Goal: Transaction & Acquisition: Subscribe to service/newsletter

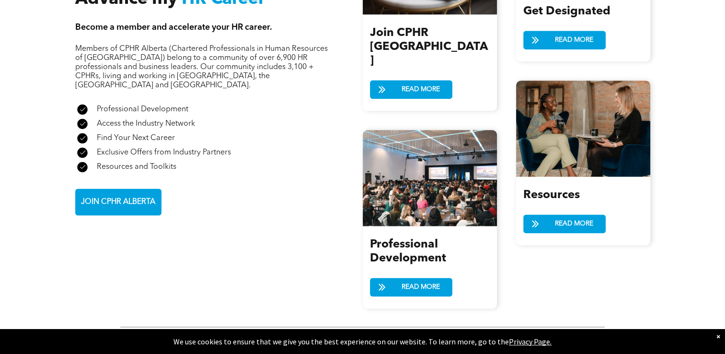
scroll to position [1225, 0]
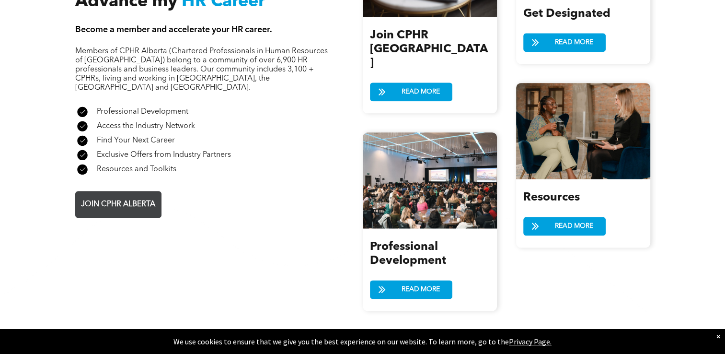
click at [117, 195] on span "JOIN CPHR ALBERTA" at bounding box center [118, 204] width 81 height 19
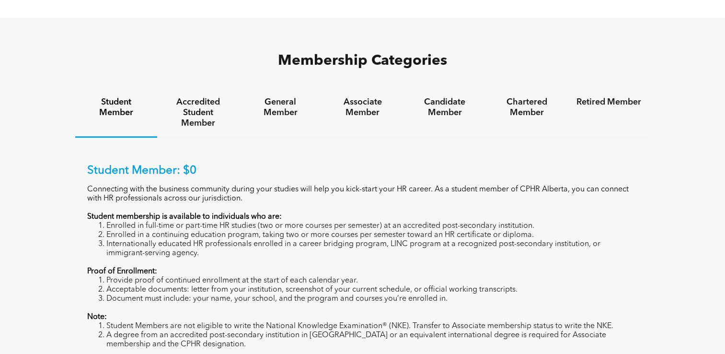
scroll to position [618, 0]
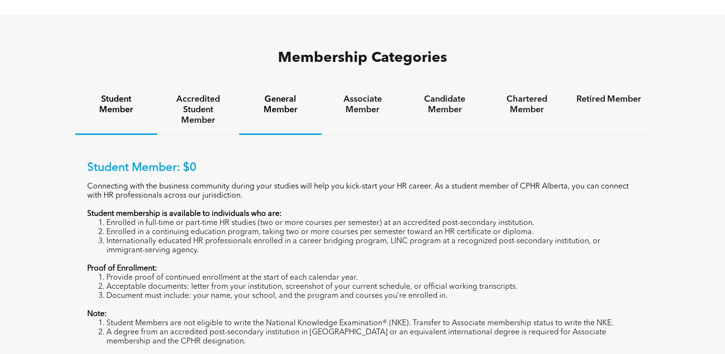
click at [284, 85] on div "General Member" at bounding box center [280, 109] width 82 height 49
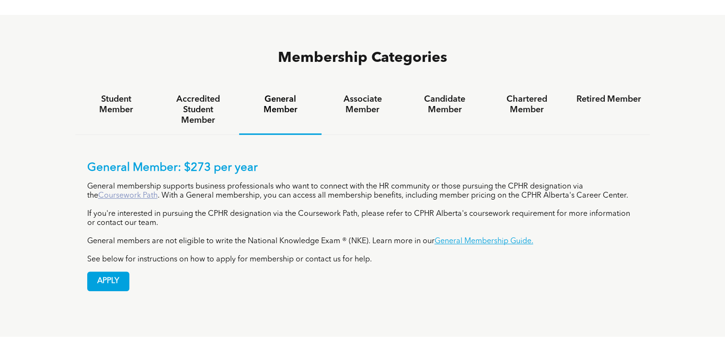
click at [137, 192] on link "Coursework Path" at bounding box center [127, 196] width 59 height 8
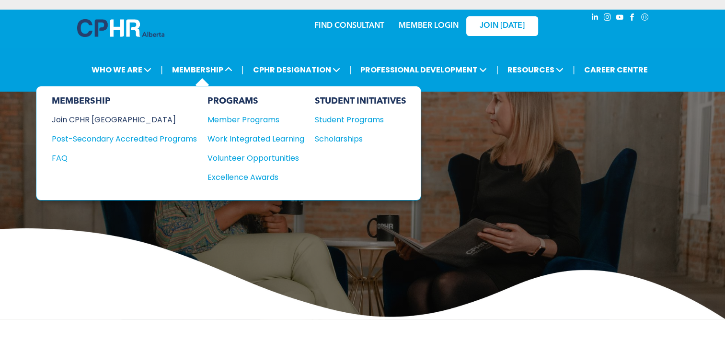
click at [96, 122] on div "Join CPHR [GEOGRAPHIC_DATA]" at bounding box center [117, 120] width 131 height 12
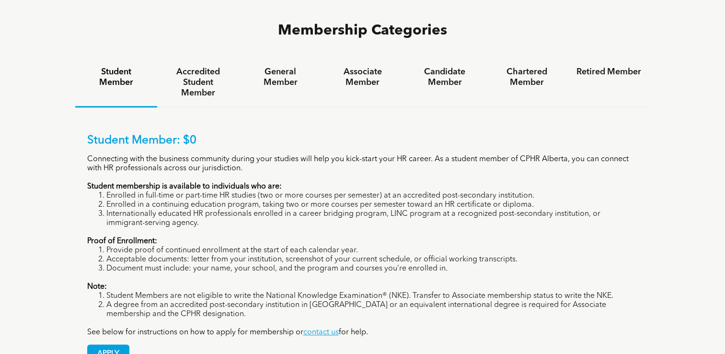
scroll to position [638, 0]
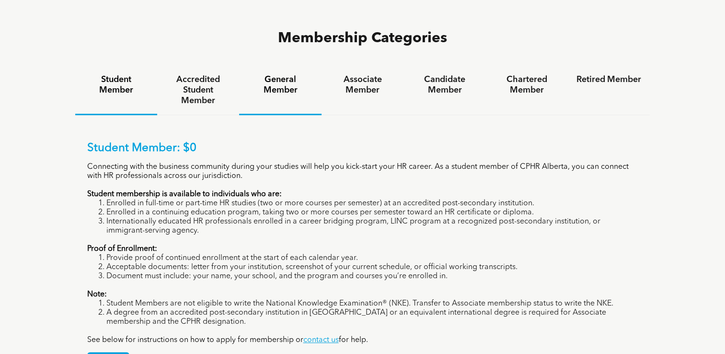
click at [274, 66] on div "General Member" at bounding box center [280, 90] width 82 height 49
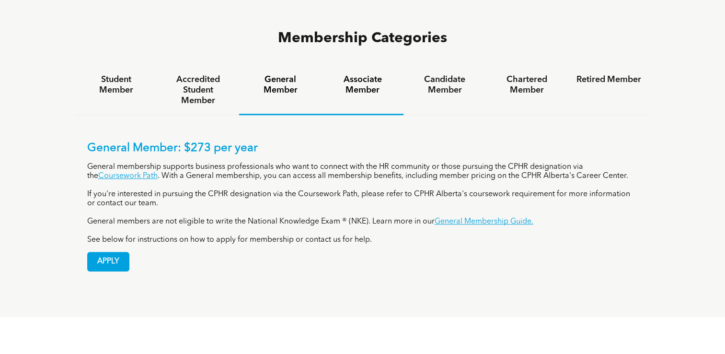
click at [349, 66] on div "Associate Member" at bounding box center [363, 90] width 82 height 49
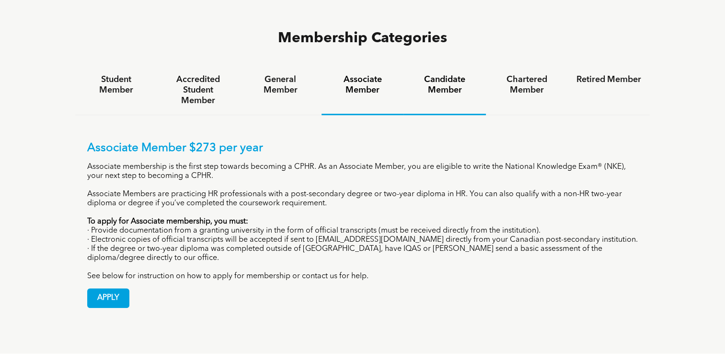
click at [421, 74] on h4 "Candidate Member" at bounding box center [444, 84] width 65 height 21
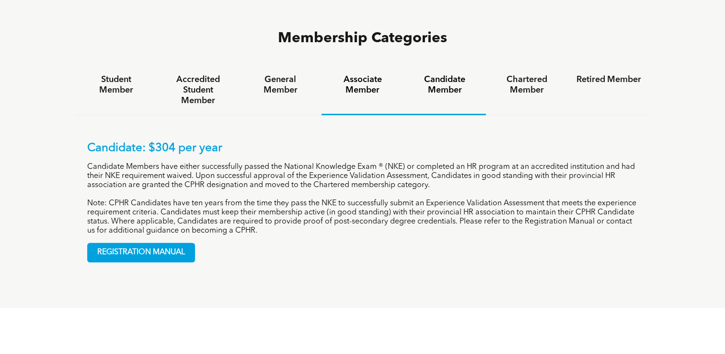
click at [362, 74] on h4 "Associate Member" at bounding box center [362, 84] width 65 height 21
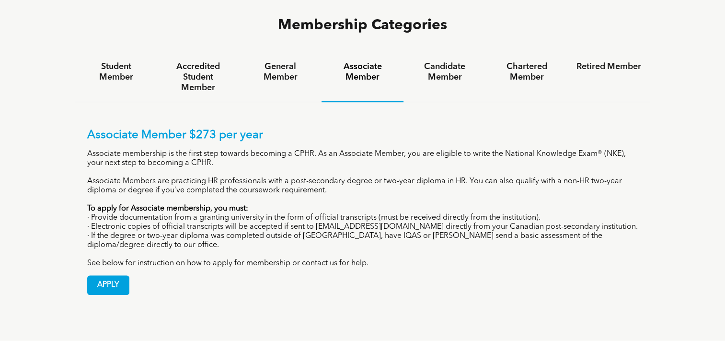
scroll to position [652, 0]
click at [272, 61] on h4 "General Member" at bounding box center [280, 71] width 65 height 21
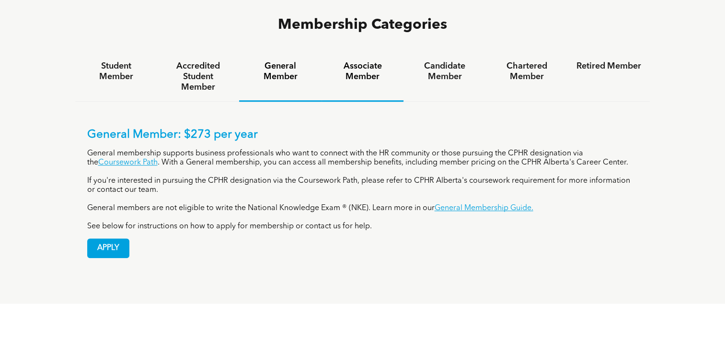
click at [345, 61] on h4 "Associate Member" at bounding box center [362, 71] width 65 height 21
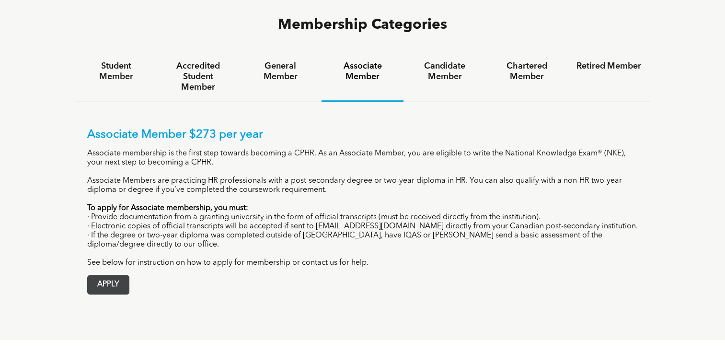
click at [116, 275] on span "APPLY" at bounding box center [108, 284] width 41 height 19
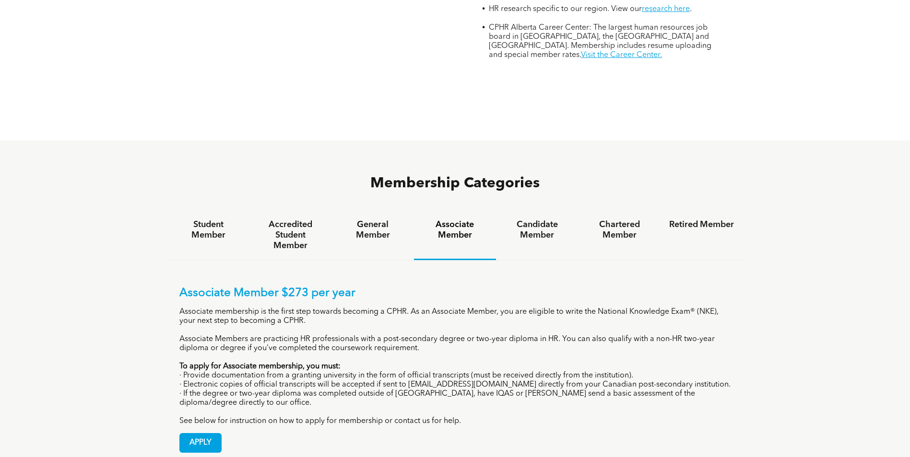
scroll to position [556, 0]
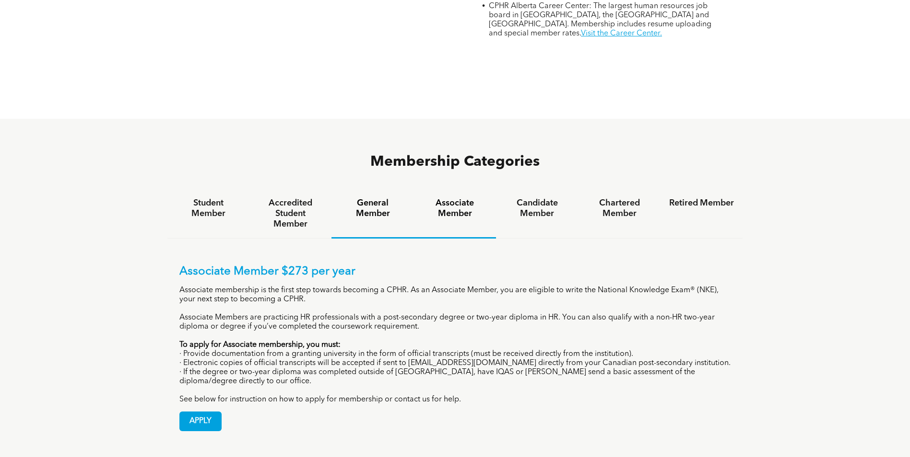
click at [375, 198] on h4 "General Member" at bounding box center [372, 208] width 65 height 21
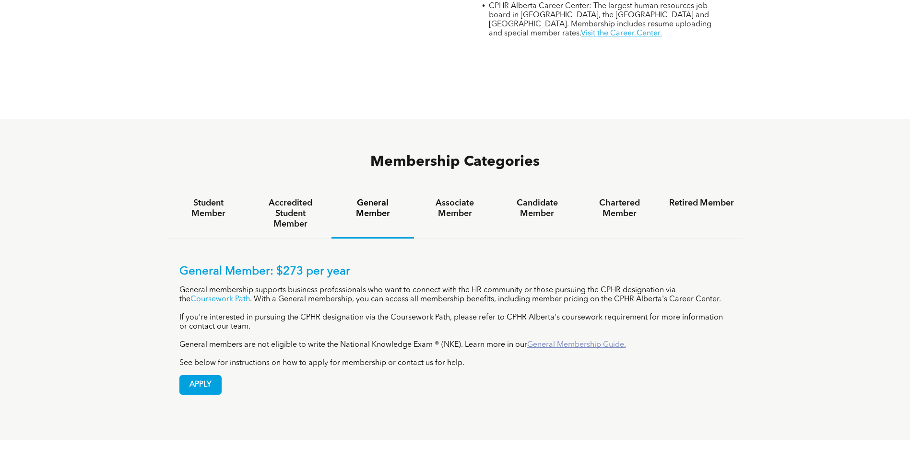
click at [548, 341] on link "General Membership Guide." at bounding box center [576, 345] width 99 height 8
